Goal: Task Accomplishment & Management: Manage account settings

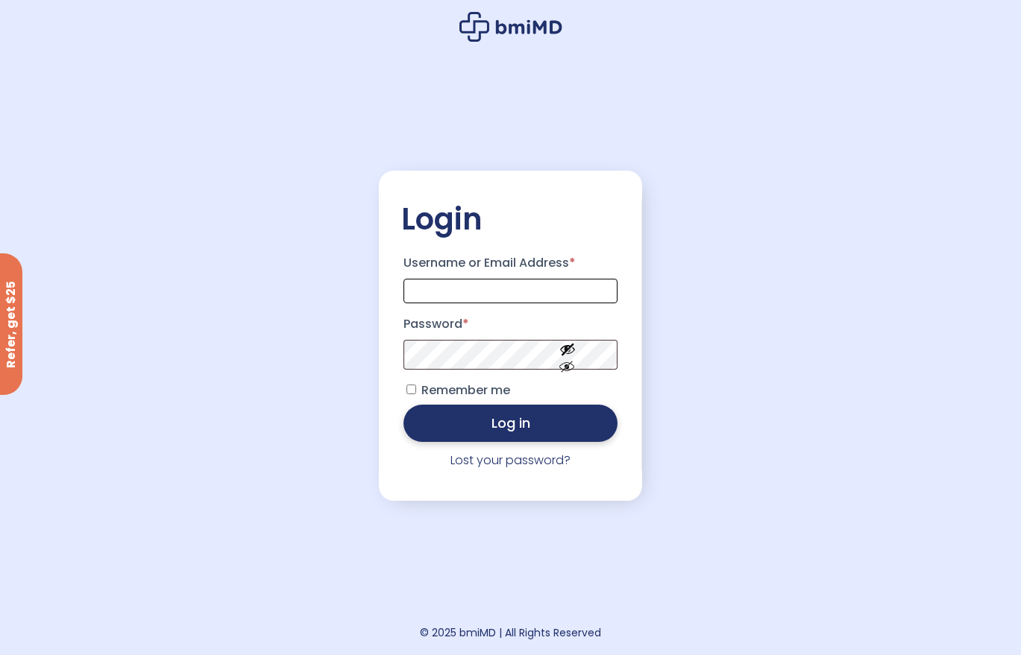
type input "**********"
click at [528, 429] on button "Log in" at bounding box center [510, 423] width 215 height 37
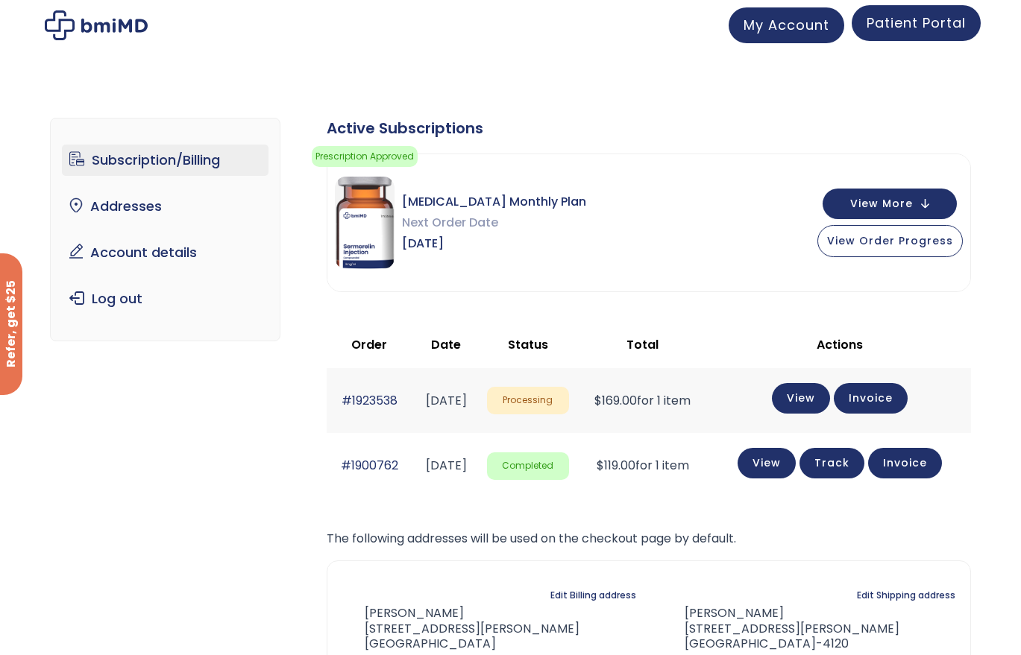
click at [906, 19] on span "Patient Portal" at bounding box center [915, 22] width 99 height 19
